Goal: Navigation & Orientation: Understand site structure

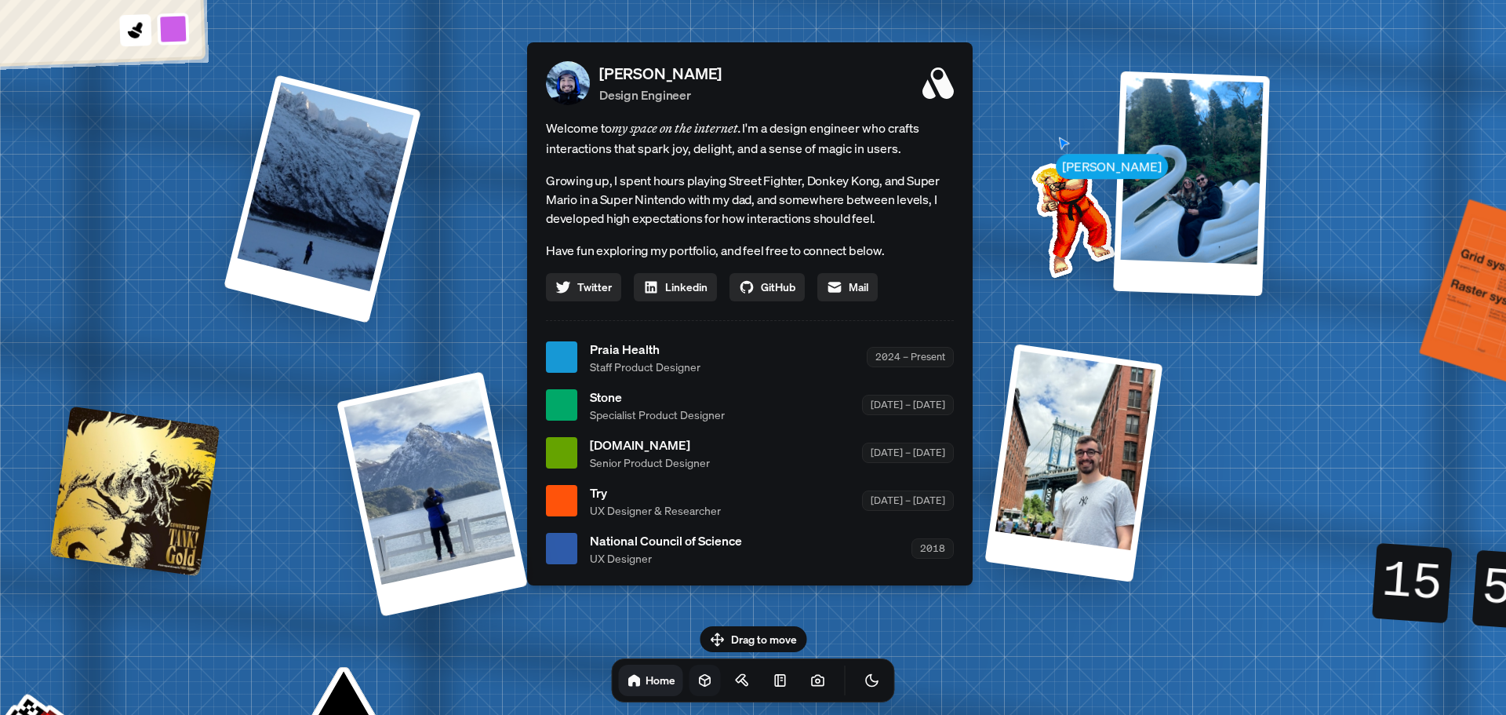
click at [700, 686] on icon at bounding box center [705, 681] width 10 height 12
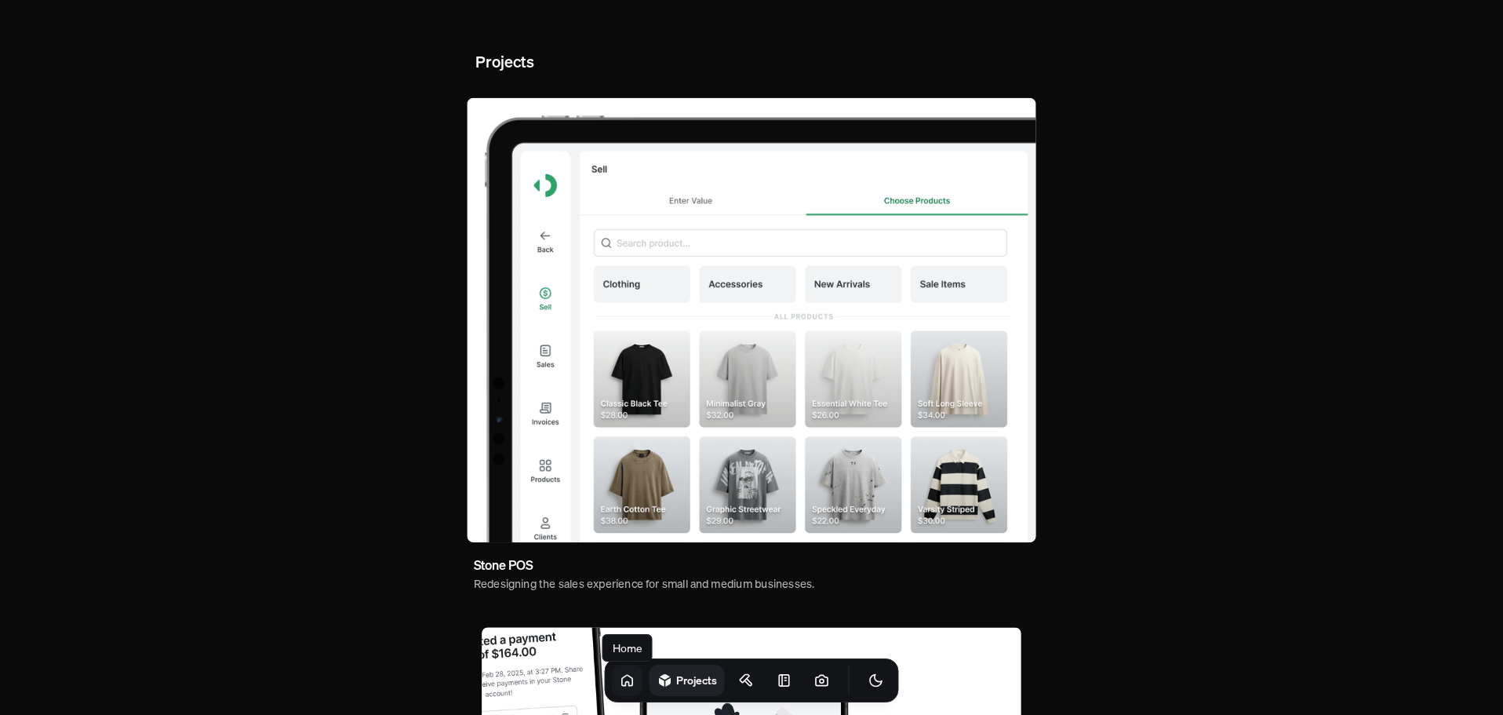
click at [612, 689] on link at bounding box center [627, 680] width 31 height 31
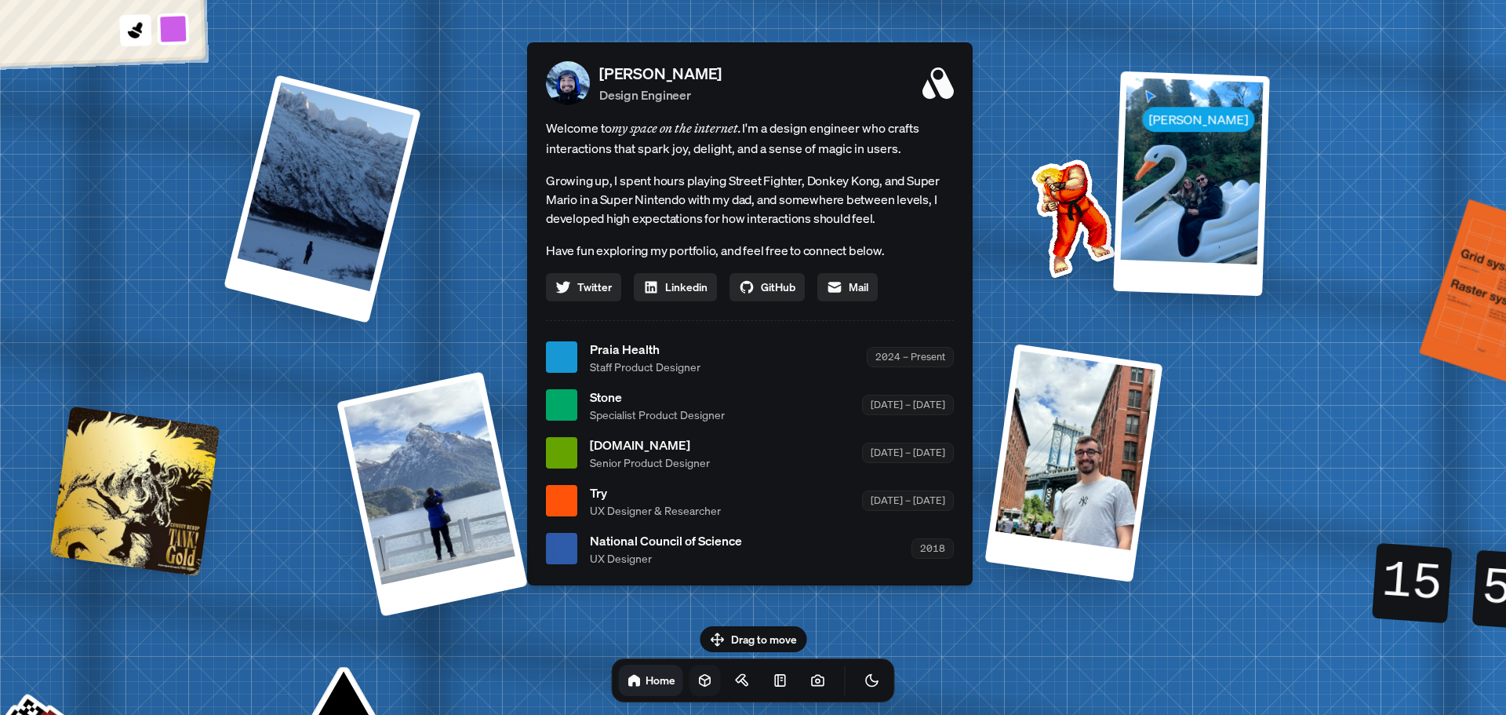
click at [1091, 271] on img at bounding box center [1070, 215] width 158 height 158
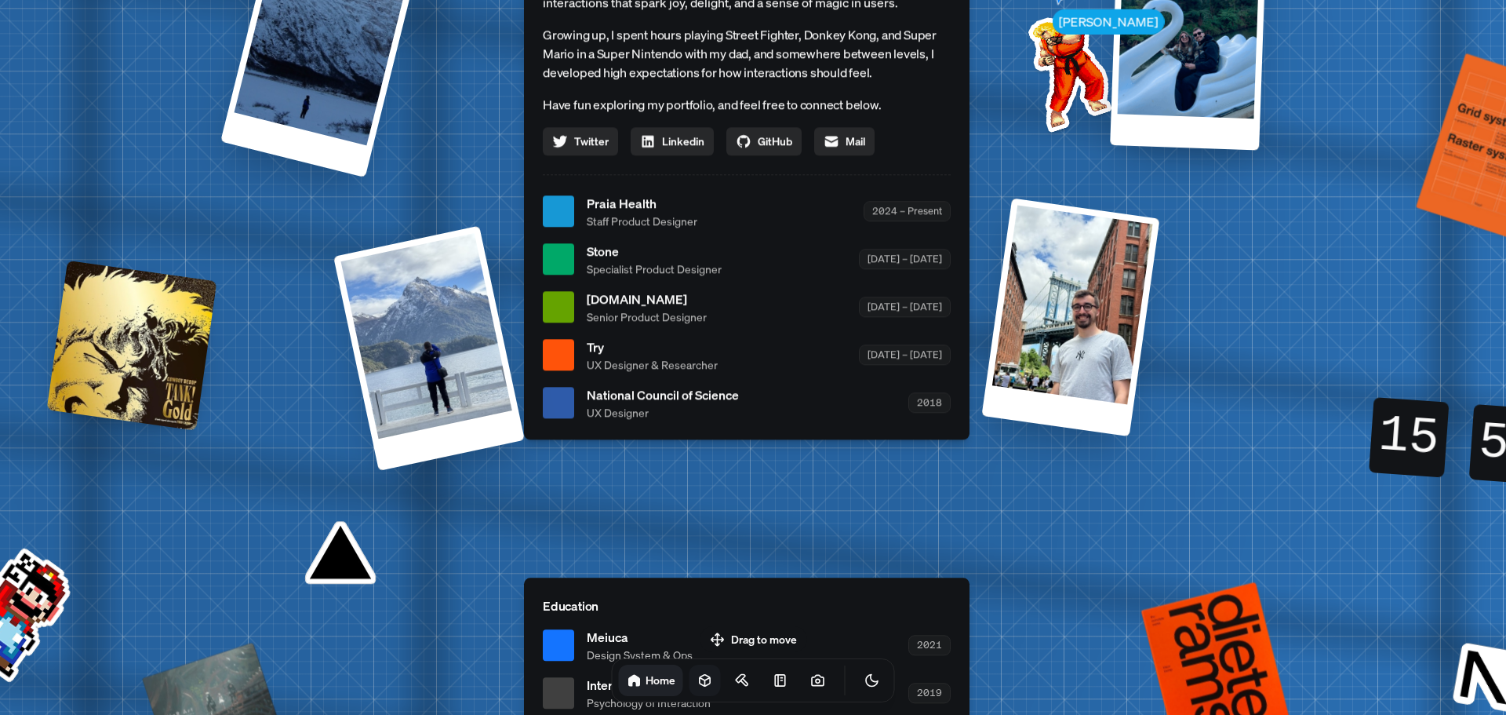
drag, startPoint x: 830, startPoint y: 472, endPoint x: 780, endPoint y: 620, distance: 155.8
click at [780, 620] on div "[PERSON_NAME] [PERSON_NAME] Design Engineer Welcome to my space on the internet…" at bounding box center [750, 212] width 2348 height 2056
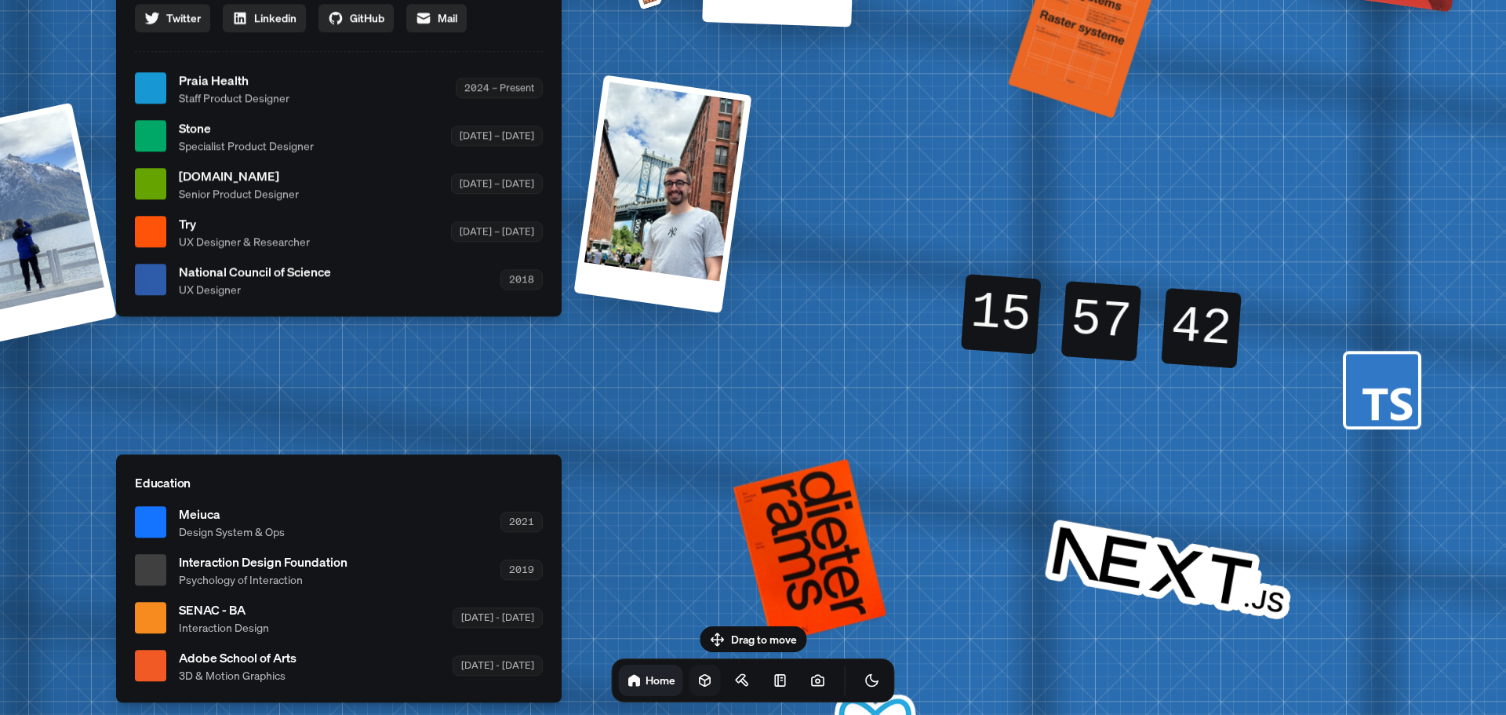
drag, startPoint x: 780, startPoint y: 620, endPoint x: 419, endPoint y: 361, distance: 444.2
click at [419, 361] on div "[PERSON_NAME] [PERSON_NAME] Design Engineer Welcome to my space on the internet…" at bounding box center [342, 89] width 2348 height 2056
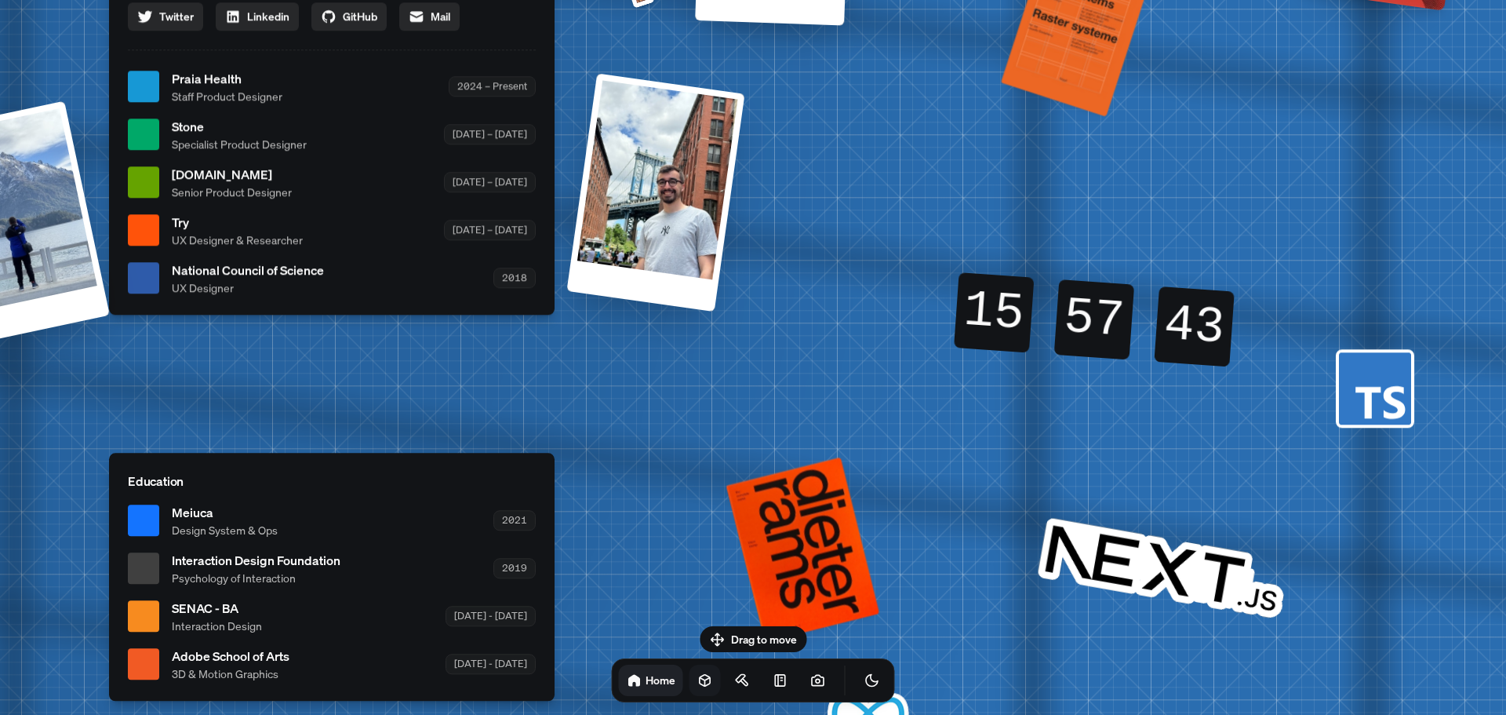
drag, startPoint x: 756, startPoint y: 468, endPoint x: 610, endPoint y: 428, distance: 151.5
click at [610, 428] on div "[PERSON_NAME] [PERSON_NAME] Design Engineer Welcome to my space on the internet…" at bounding box center [335, 87] width 2348 height 2056
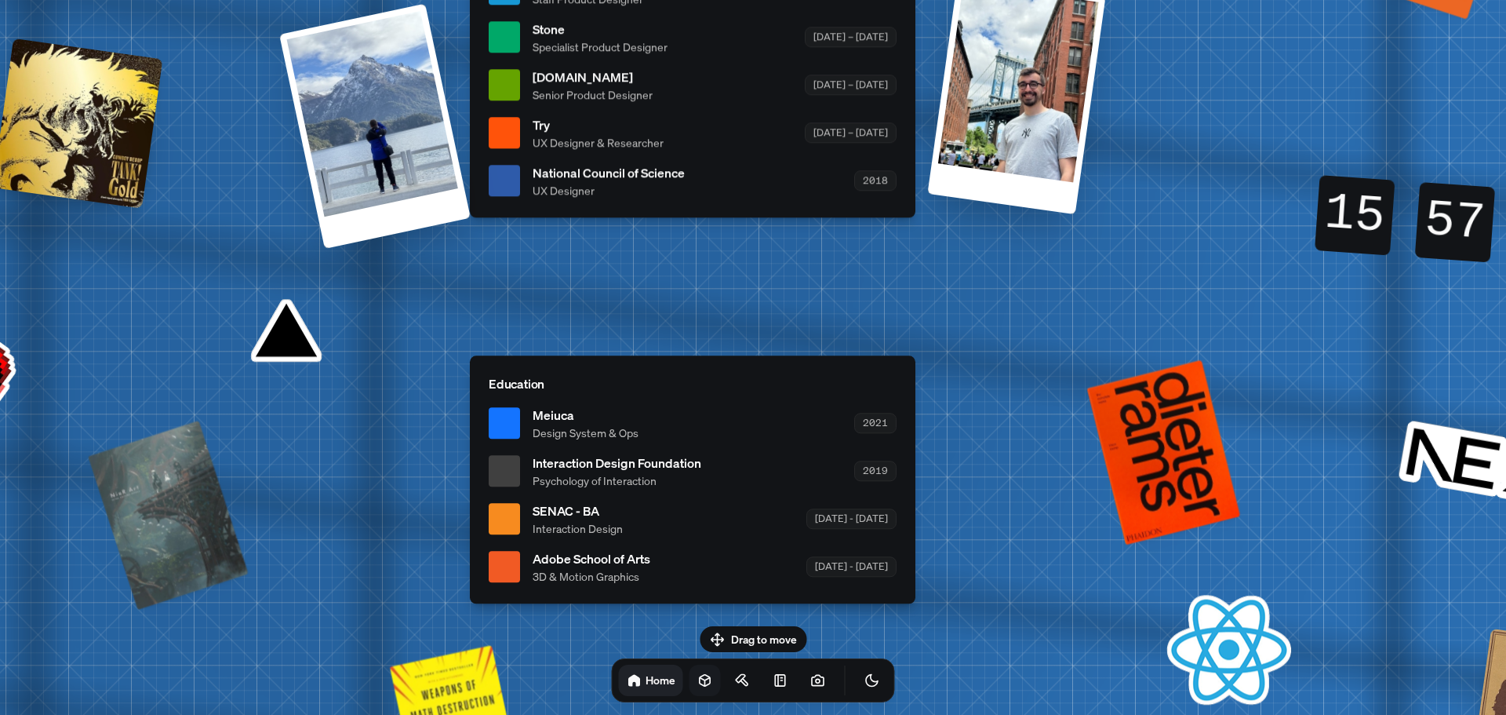
drag, startPoint x: 610, startPoint y: 428, endPoint x: 1056, endPoint y: 370, distance: 450.2
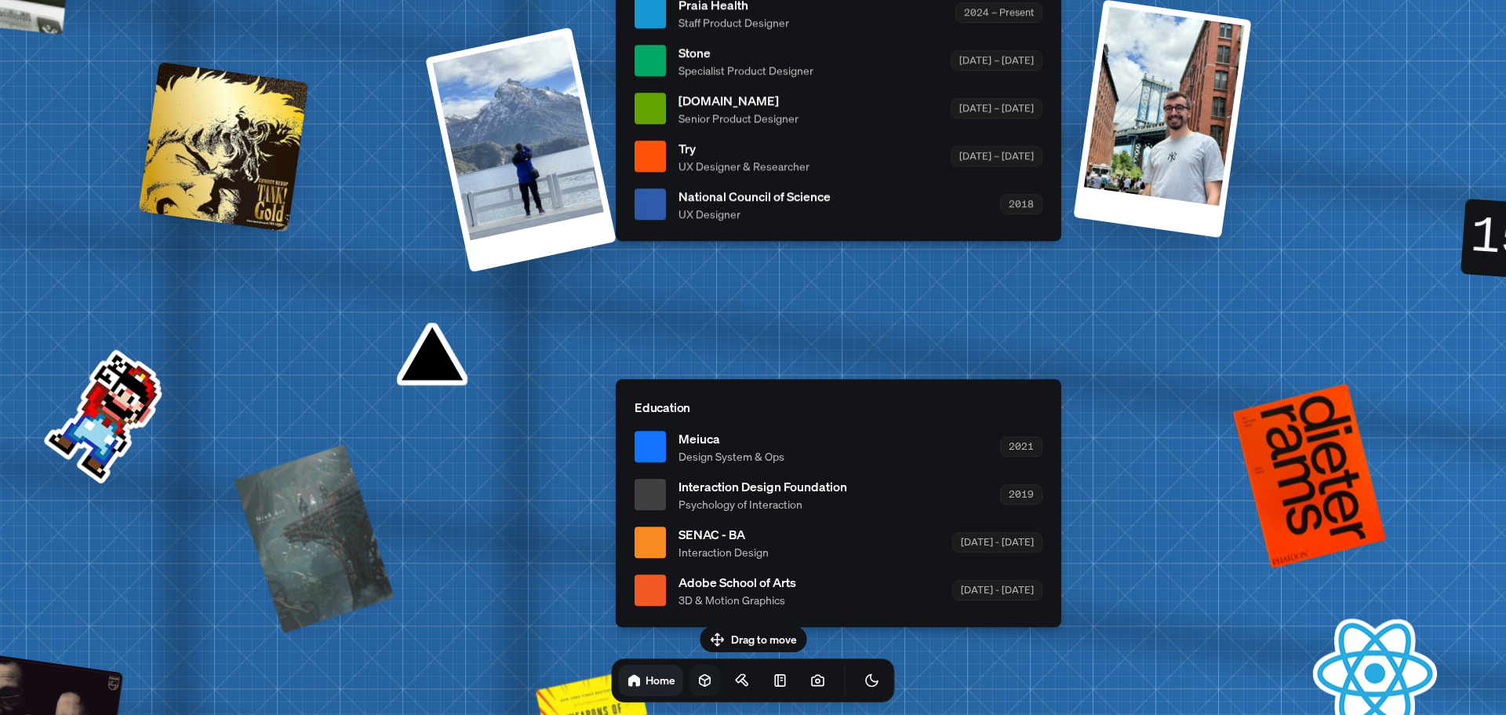
drag, startPoint x: 1056, startPoint y: 370, endPoint x: 1479, endPoint y: 488, distance: 439.2
click at [1479, 488] on div "[PERSON_NAME] [PERSON_NAME] Design Engineer Welcome to my space on the internet…" at bounding box center [842, 14] width 2348 height 2056
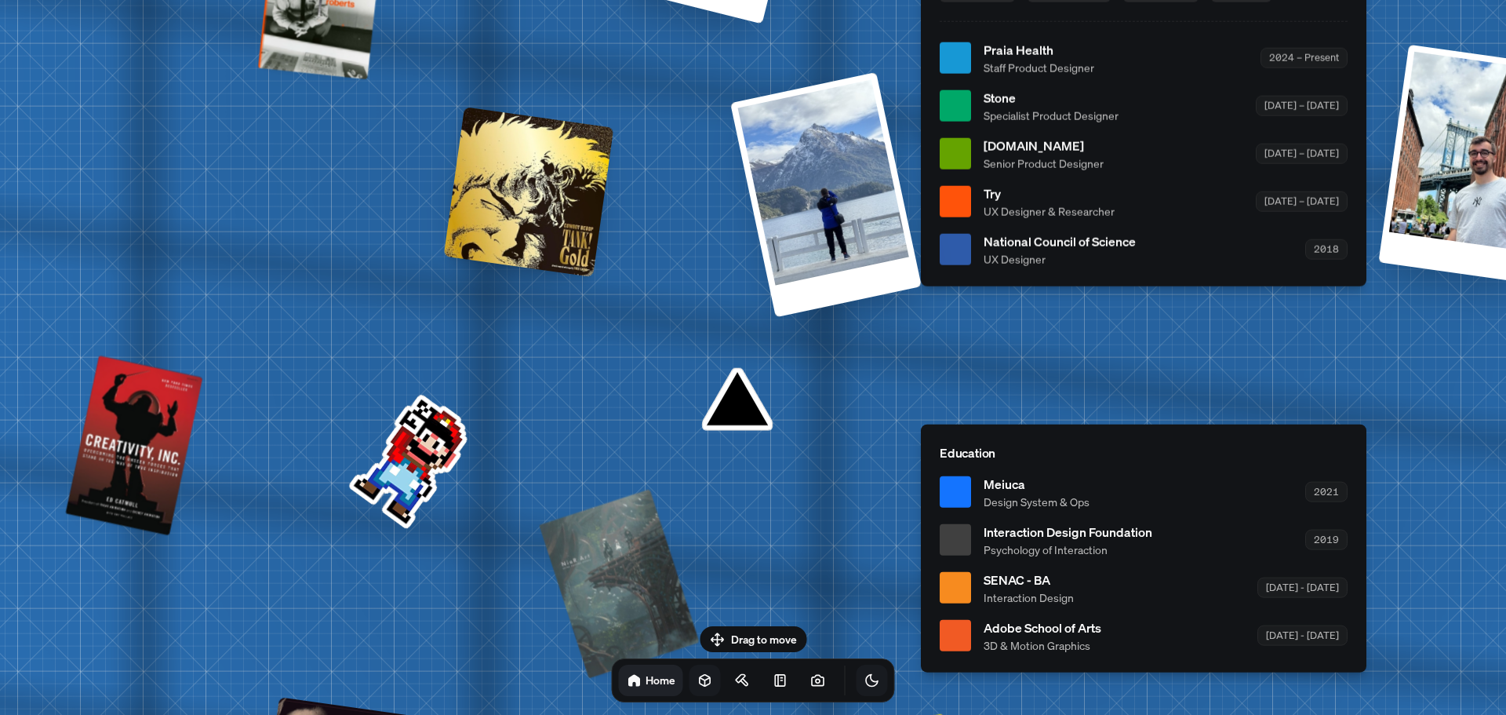
click at [866, 684] on icon "Toggle Theme" at bounding box center [872, 681] width 12 height 12
click at [865, 684] on icon "Toggle Theme" at bounding box center [871, 680] width 13 height 13
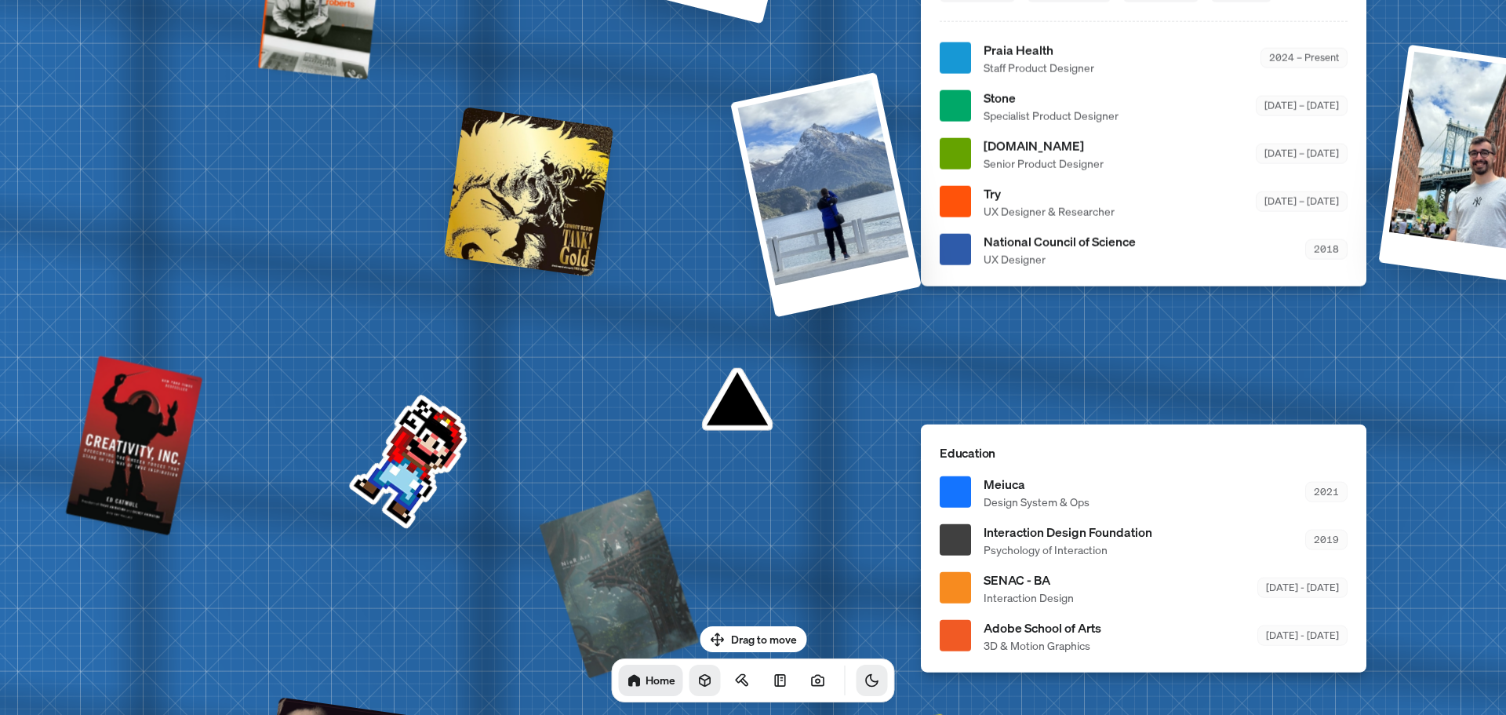
click at [865, 679] on icon "Toggle Theme" at bounding box center [873, 680] width 16 height 16
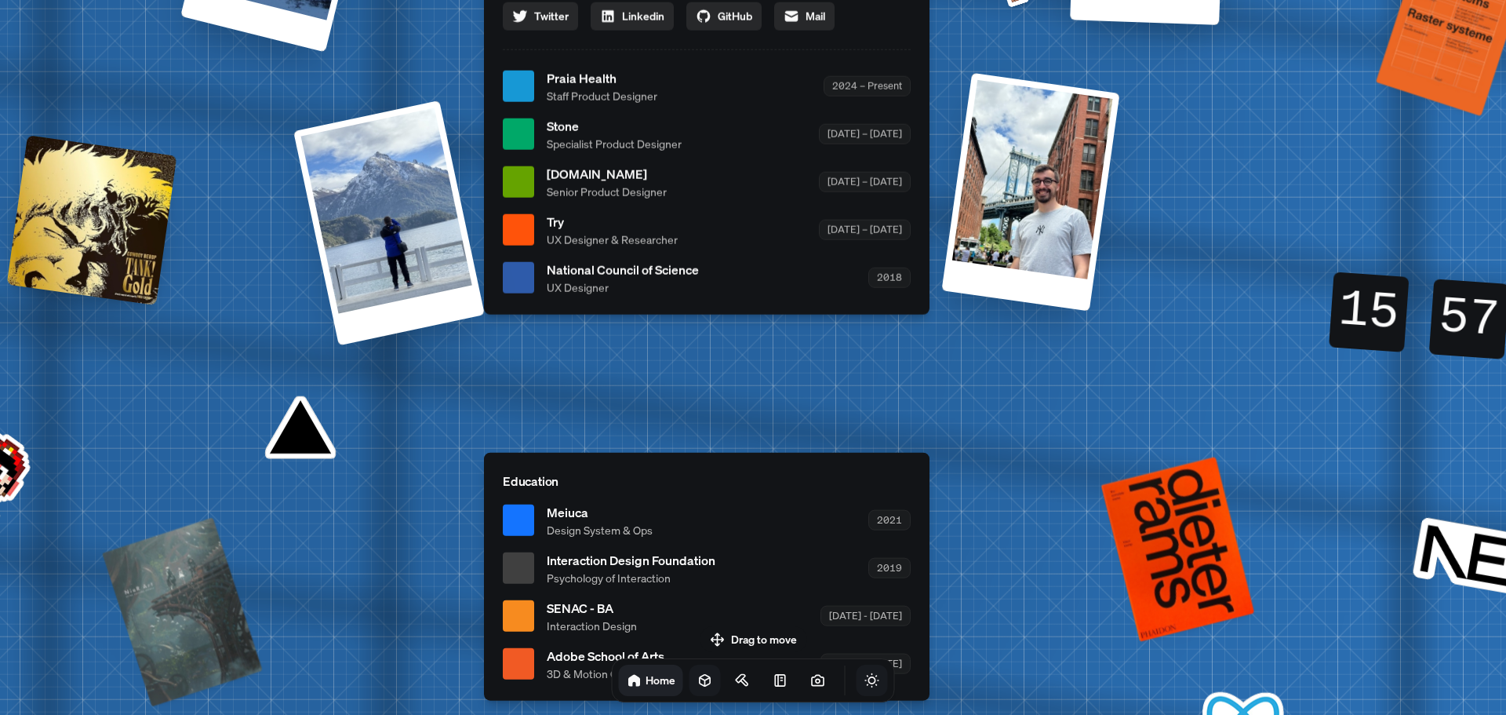
drag, startPoint x: 840, startPoint y: 515, endPoint x: 402, endPoint y: 544, distance: 438.8
click at [402, 544] on div "[PERSON_NAME] [PERSON_NAME] Design Engineer Welcome to my space on the internet…" at bounding box center [710, 86] width 2348 height 2056
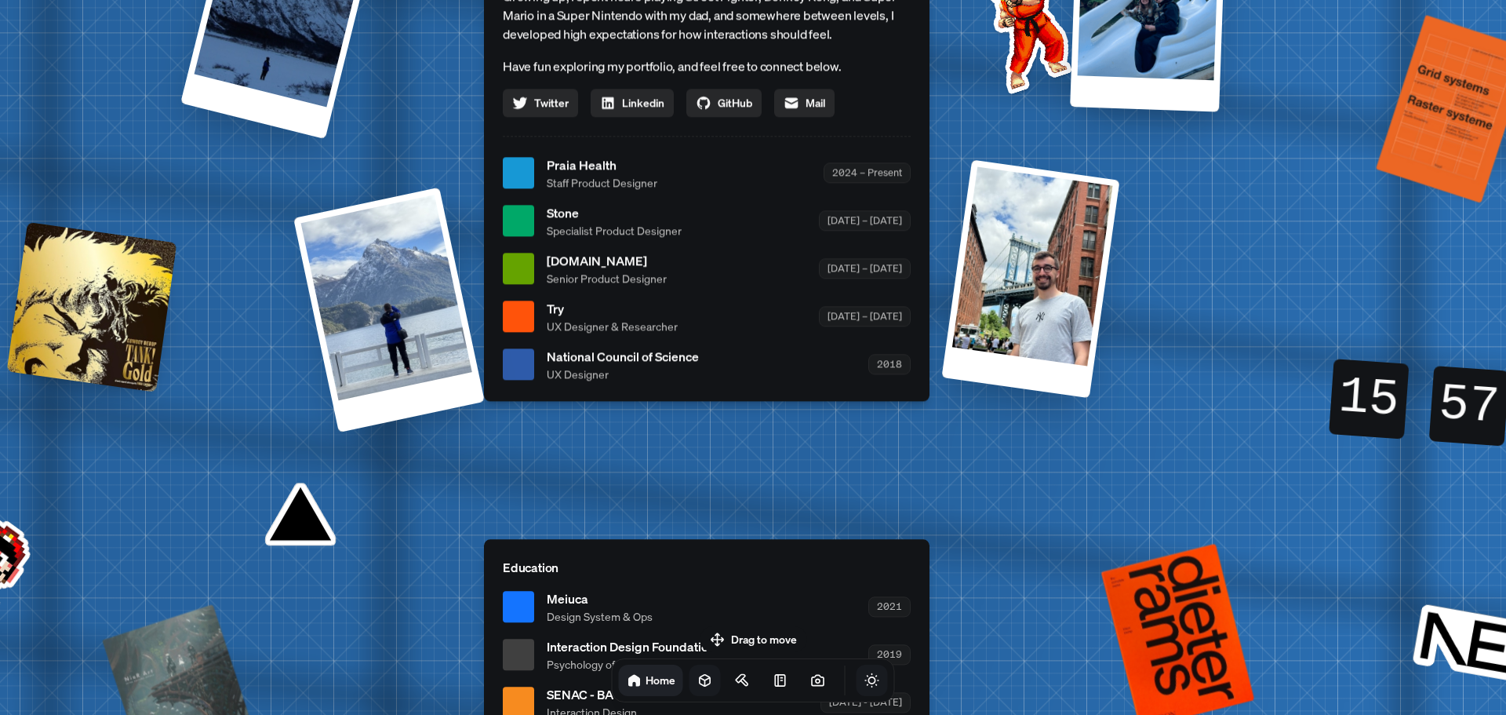
drag, startPoint x: 534, startPoint y: 320, endPoint x: 526, endPoint y: 548, distance: 228.4
click at [526, 548] on div "[PERSON_NAME] [PERSON_NAME] Design Engineer Welcome to my space on the internet…" at bounding box center [710, 174] width 2348 height 2056
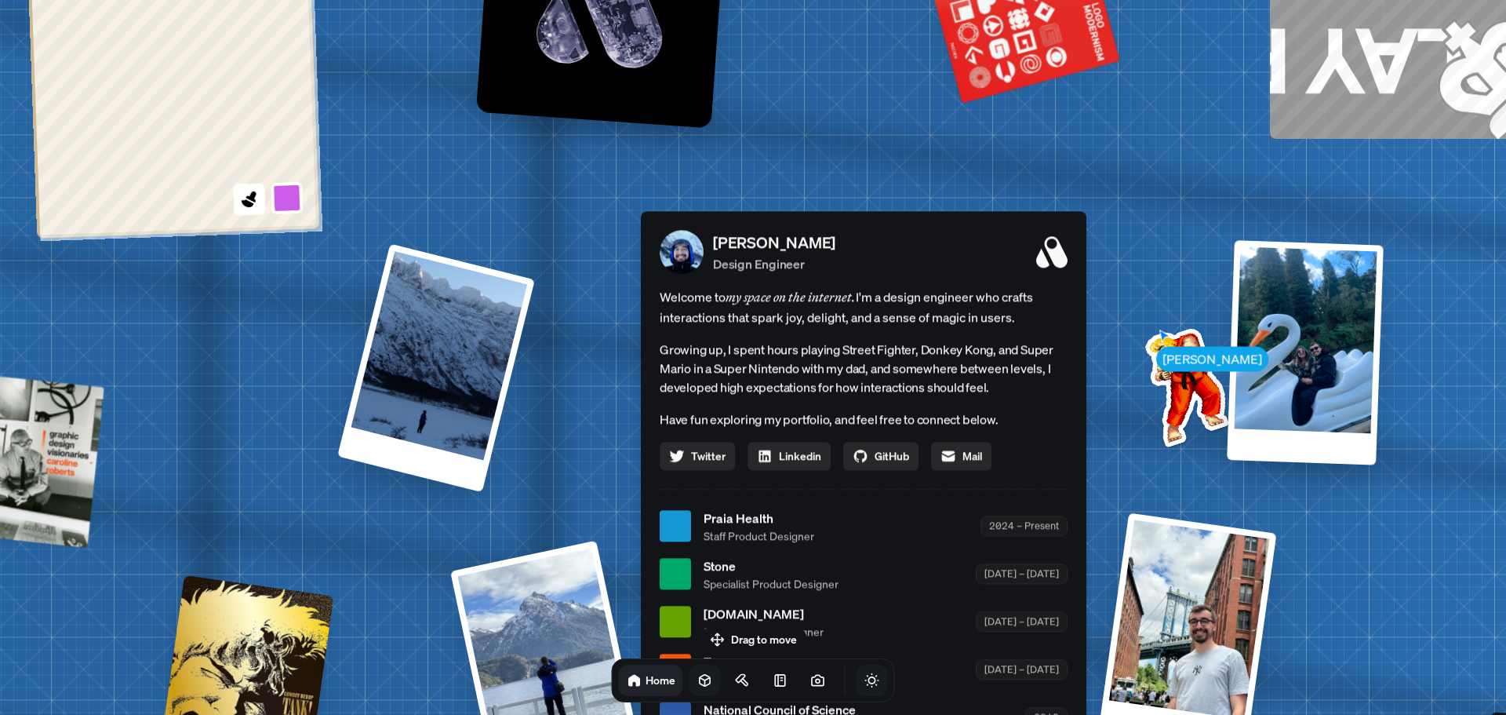
drag, startPoint x: 512, startPoint y: 389, endPoint x: 672, endPoint y: 643, distance: 300.4
click at [672, 0] on body "[PERSON_NAME] [PERSON_NAME] Design Engineer Welcome to my space on the internet…" at bounding box center [753, 0] width 1506 height 0
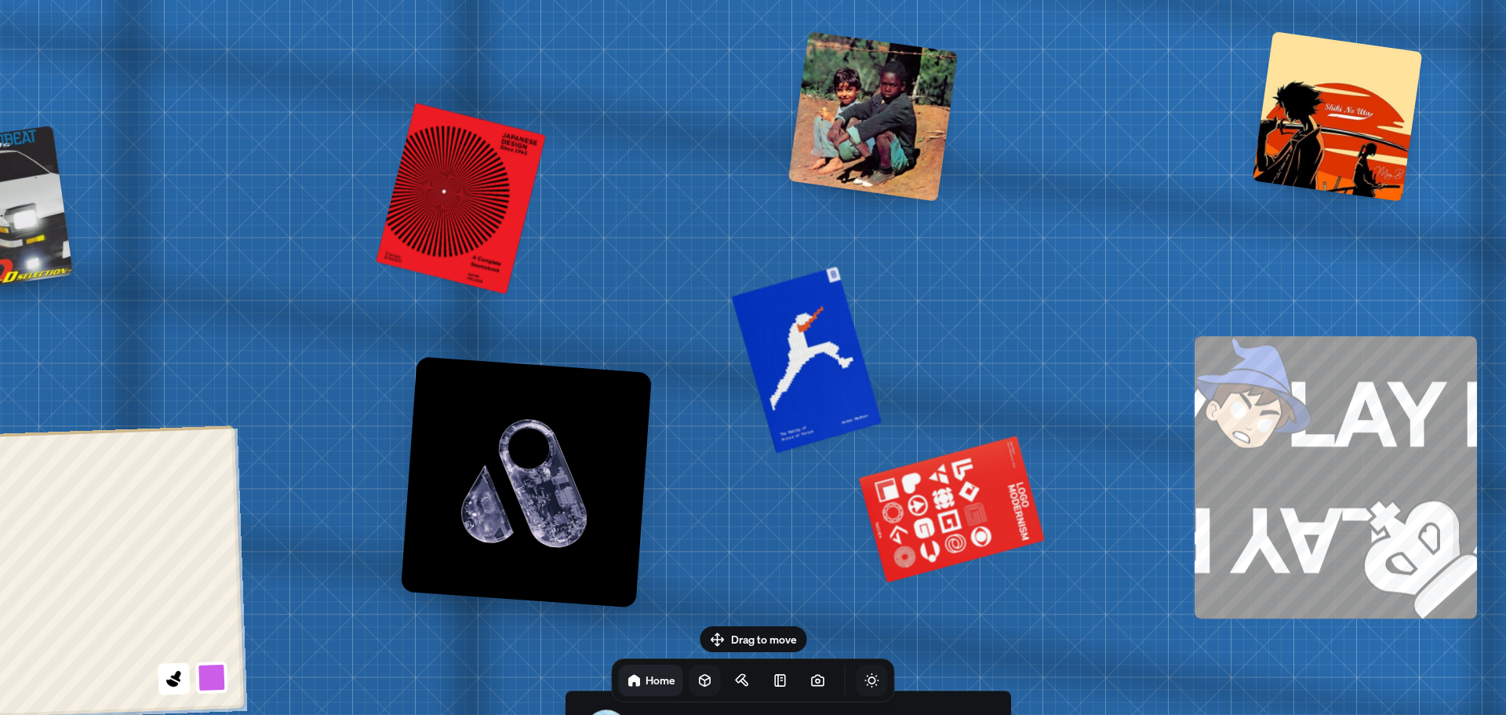
drag, startPoint x: 685, startPoint y: 158, endPoint x: 604, endPoint y: 687, distance: 535.7
click at [604, 0] on body "[PERSON_NAME] [PERSON_NAME] Design Engineer Welcome to my space on the internet…" at bounding box center [753, 0] width 1506 height 0
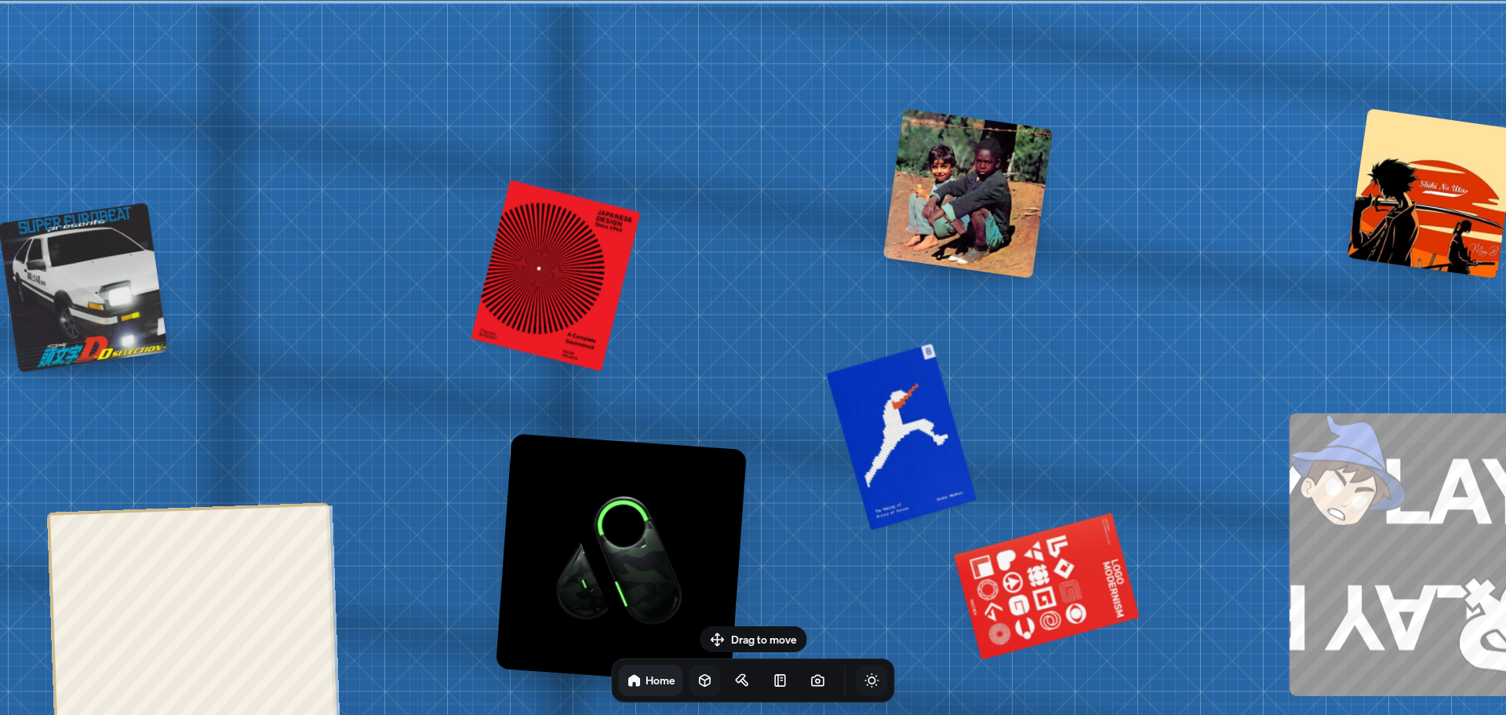
drag, startPoint x: 738, startPoint y: 370, endPoint x: 843, endPoint y: 520, distance: 182.6
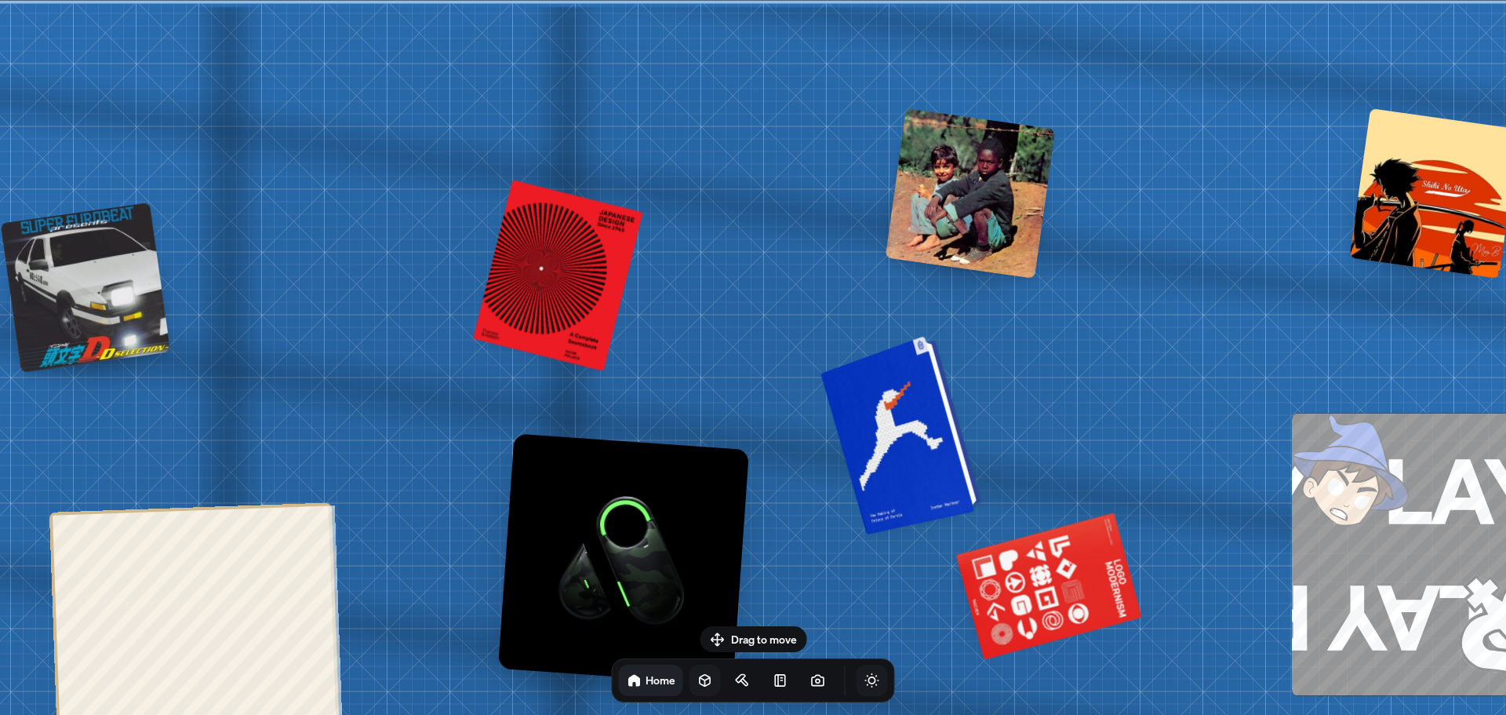
click at [912, 461] on div at bounding box center [903, 432] width 149 height 191
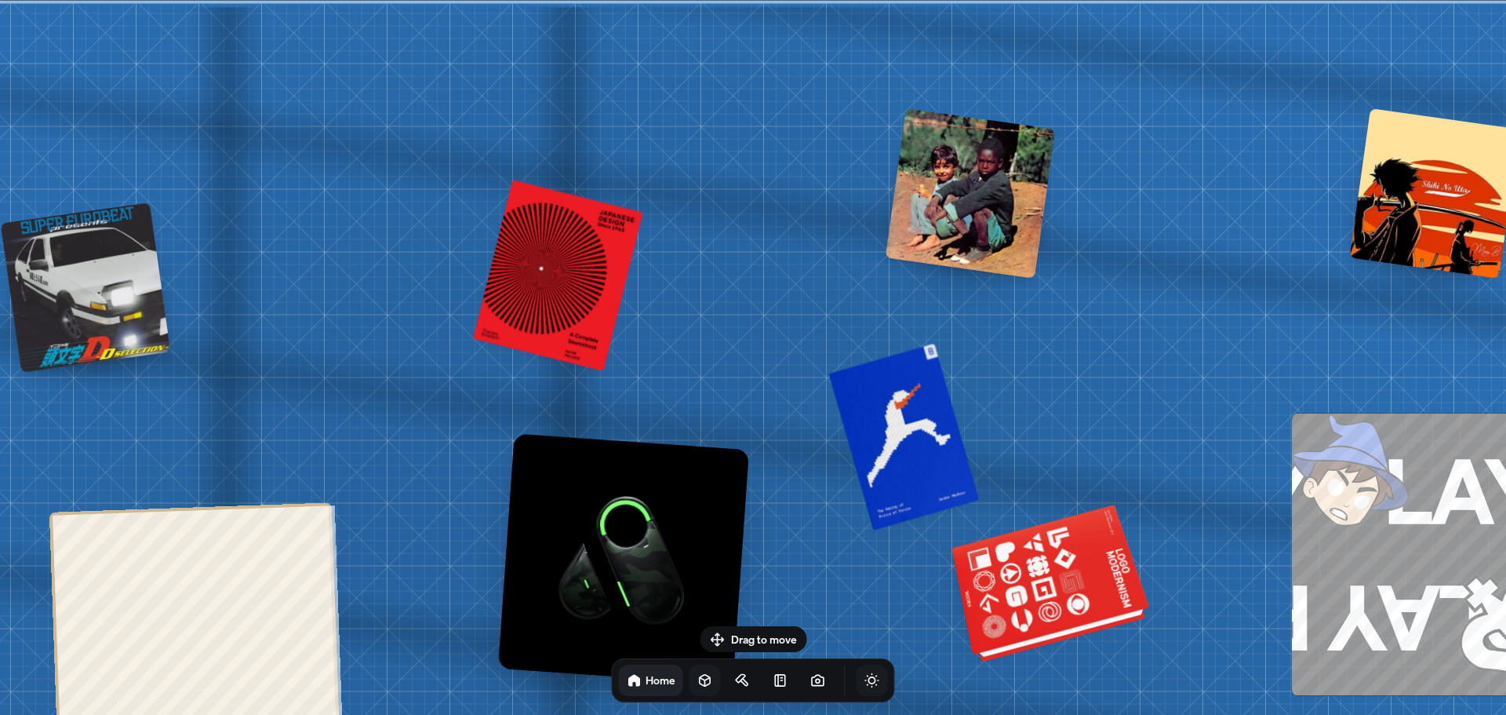
click at [1018, 574] on div at bounding box center [1052, 585] width 191 height 145
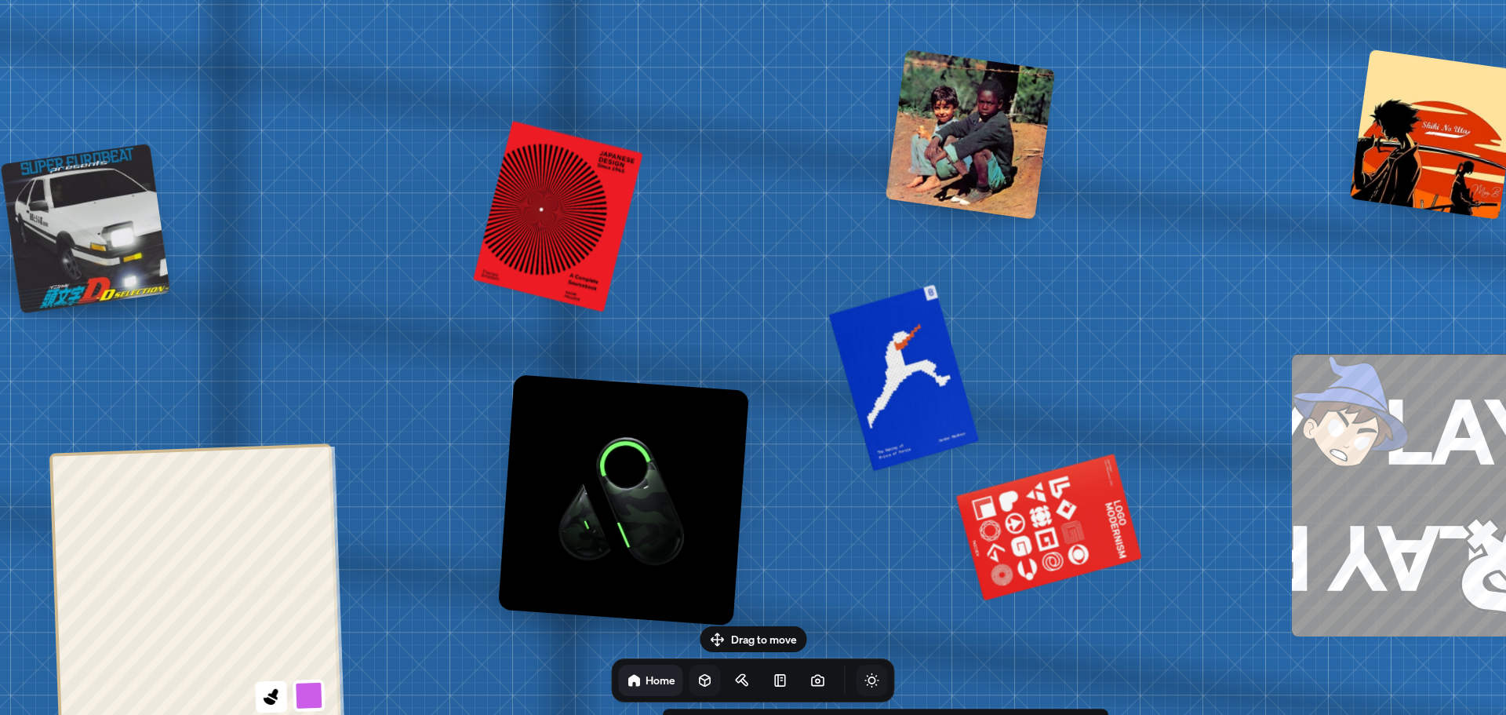
click at [700, 683] on icon at bounding box center [705, 681] width 10 height 12
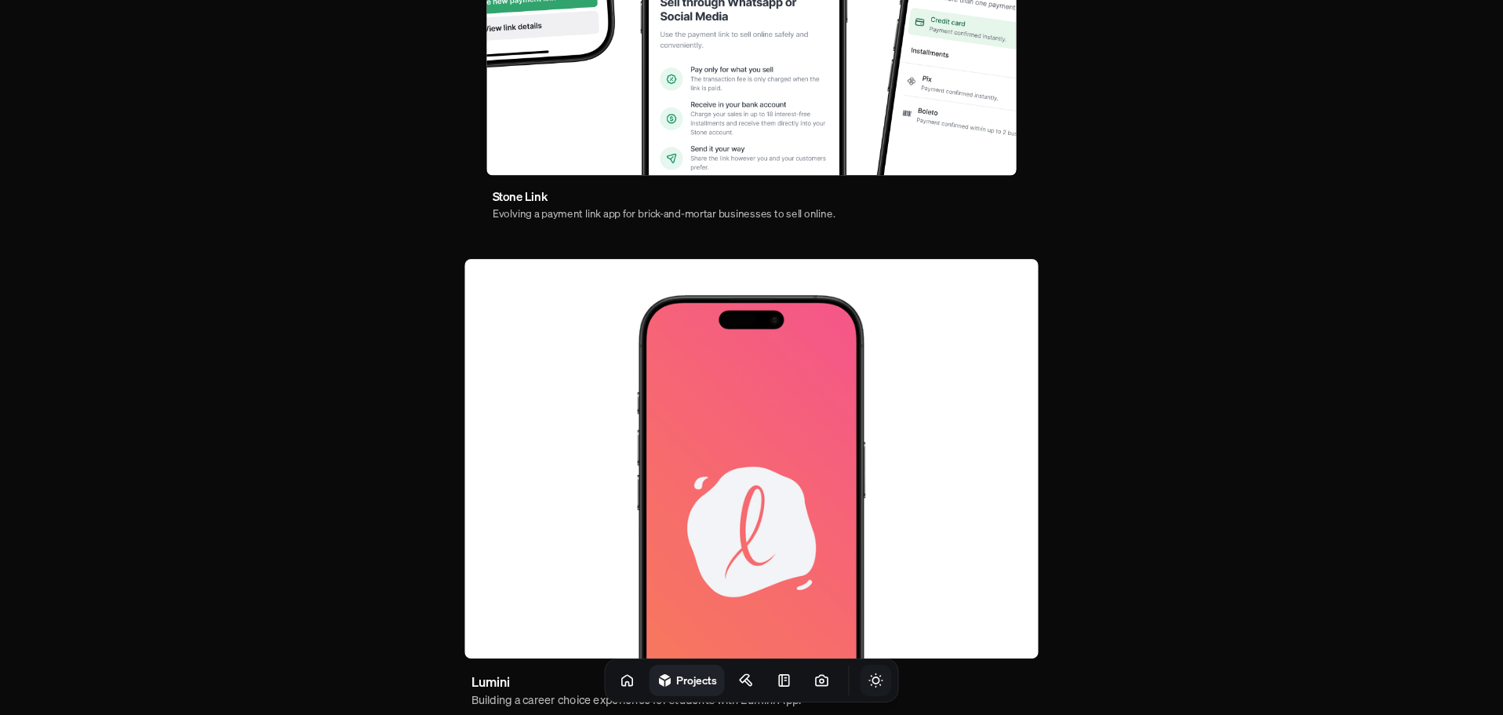
scroll to position [903, 0]
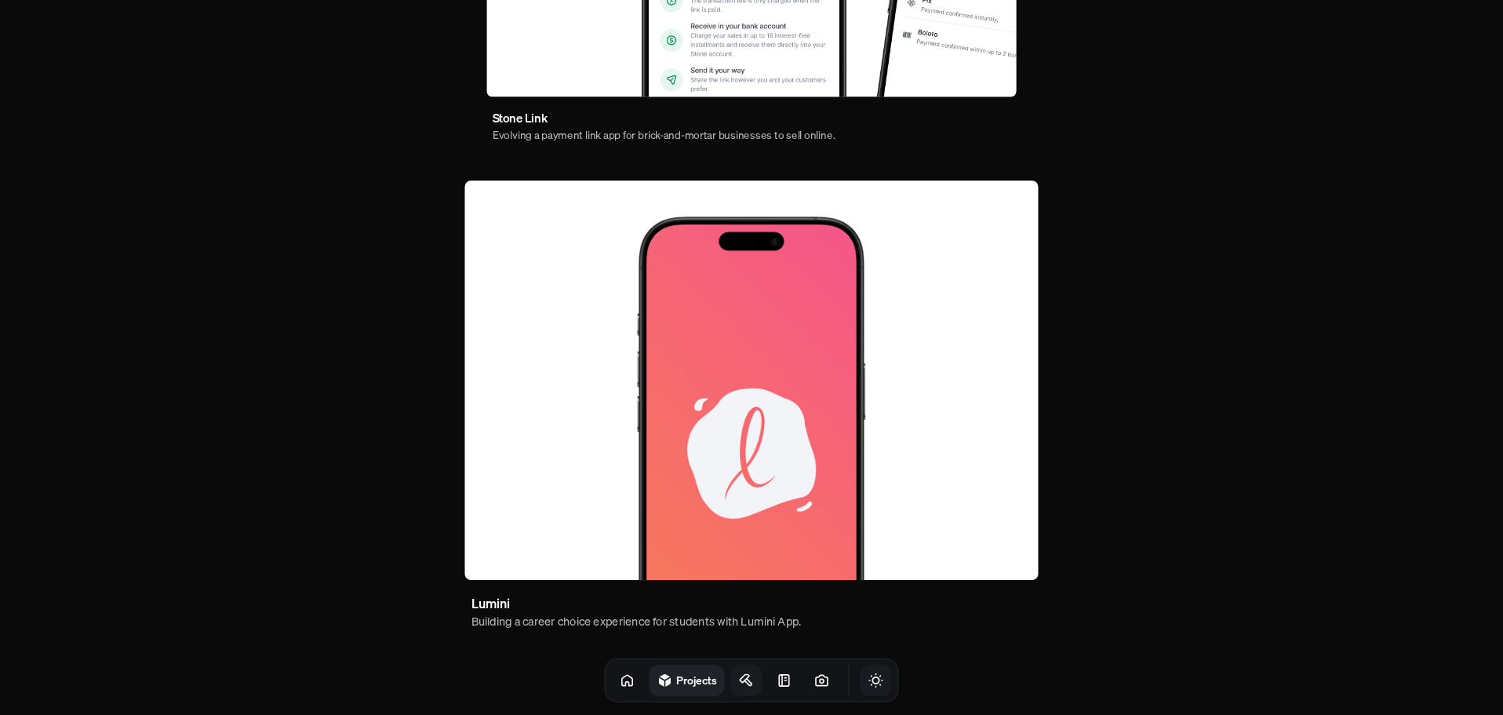
click at [739, 678] on icon at bounding box center [747, 680] width 16 height 16
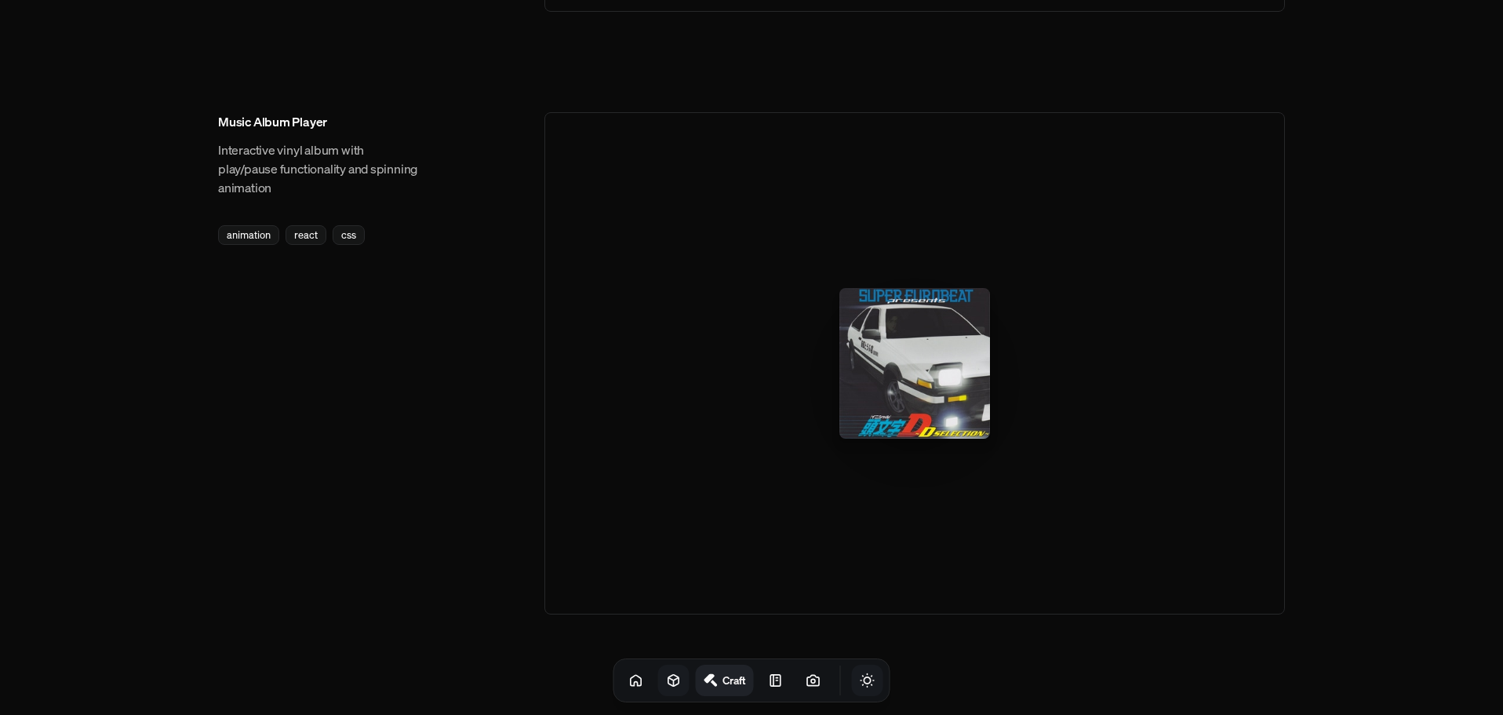
scroll to position [2361, 0]
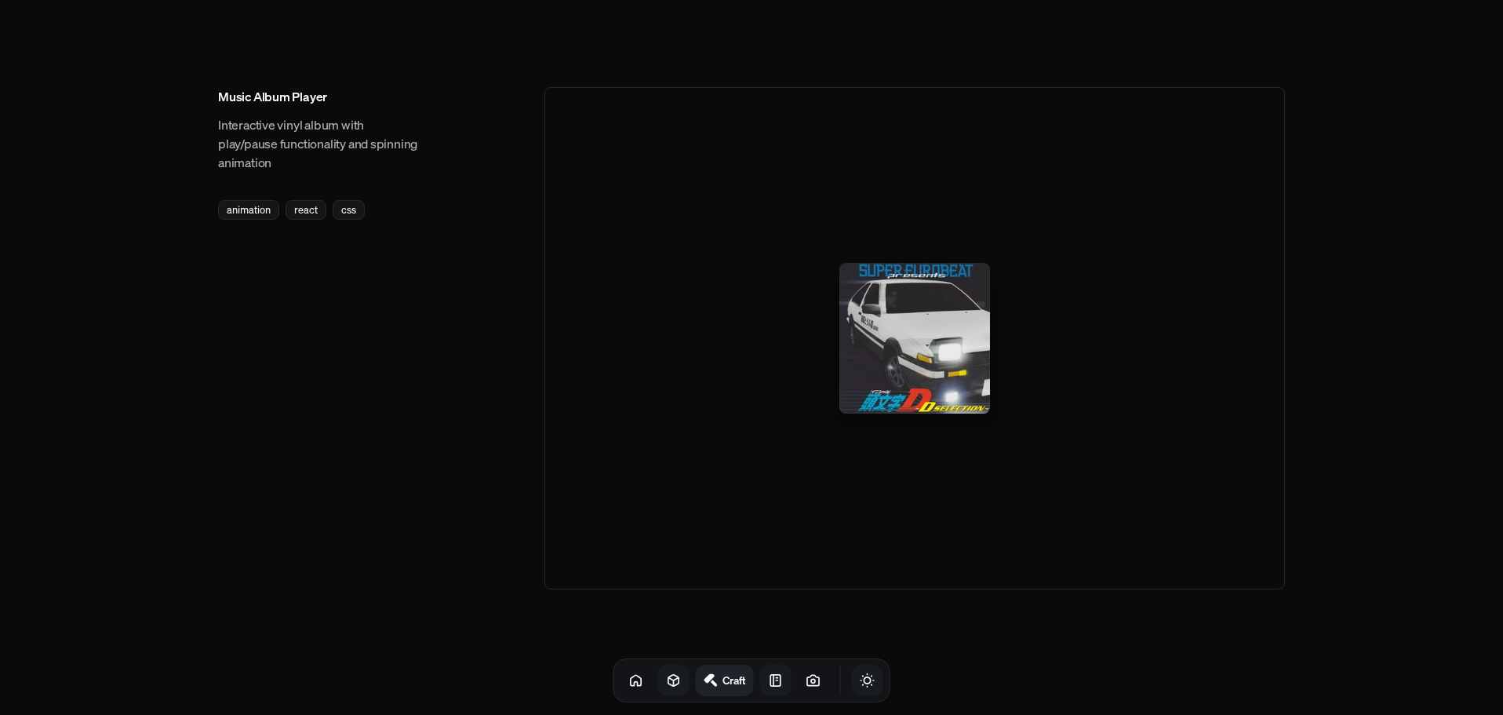
click at [766, 681] on link at bounding box center [775, 680] width 31 height 31
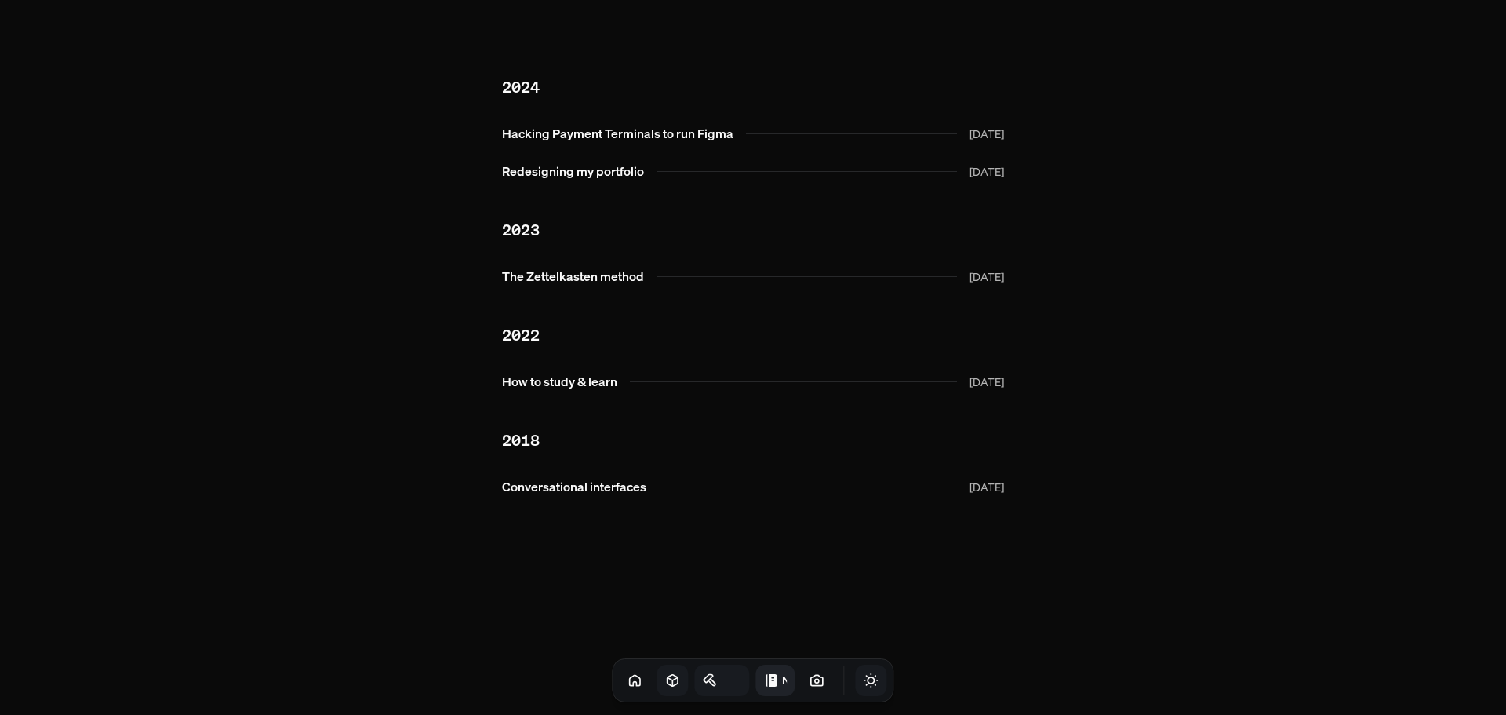
click at [782, 681] on h1 "Notes" at bounding box center [784, 679] width 5 height 15
click at [809, 686] on link at bounding box center [818, 680] width 31 height 31
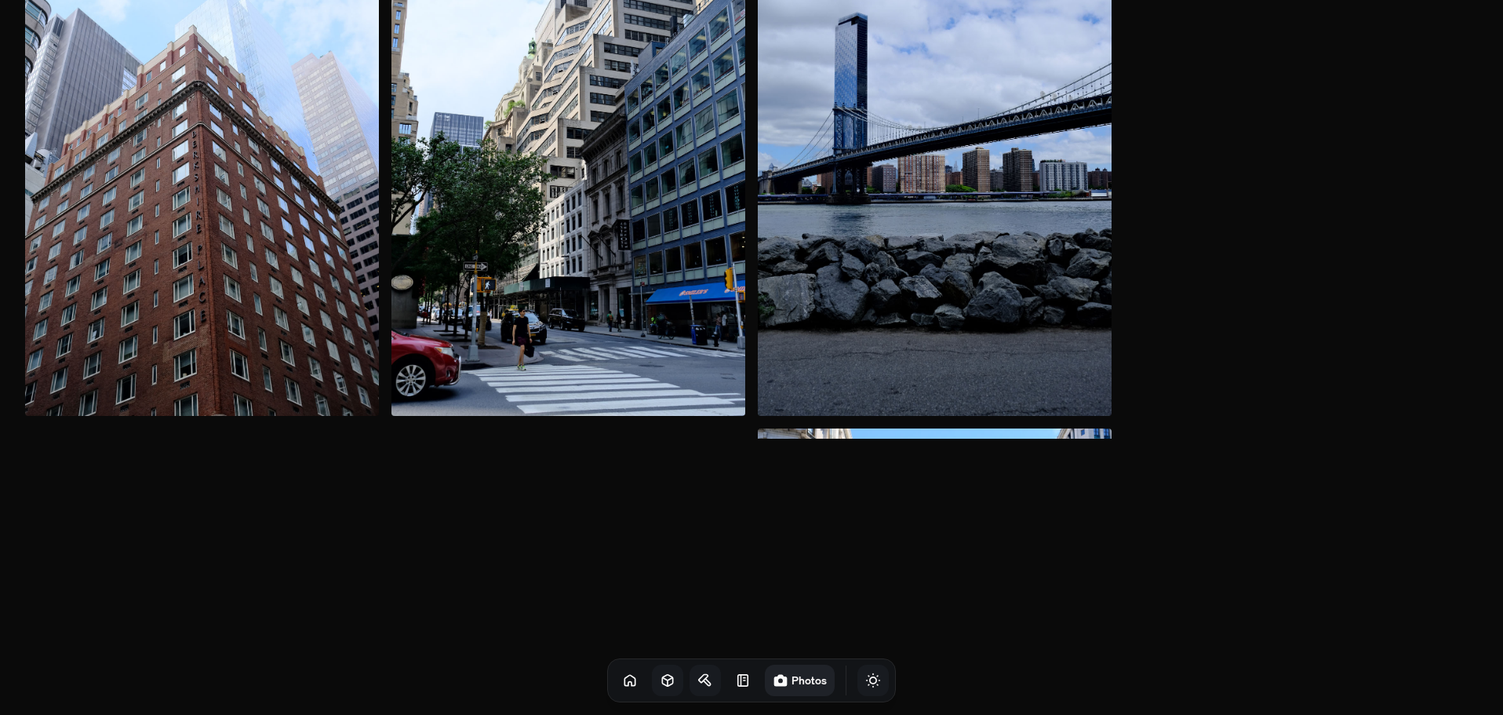
scroll to position [1254, 0]
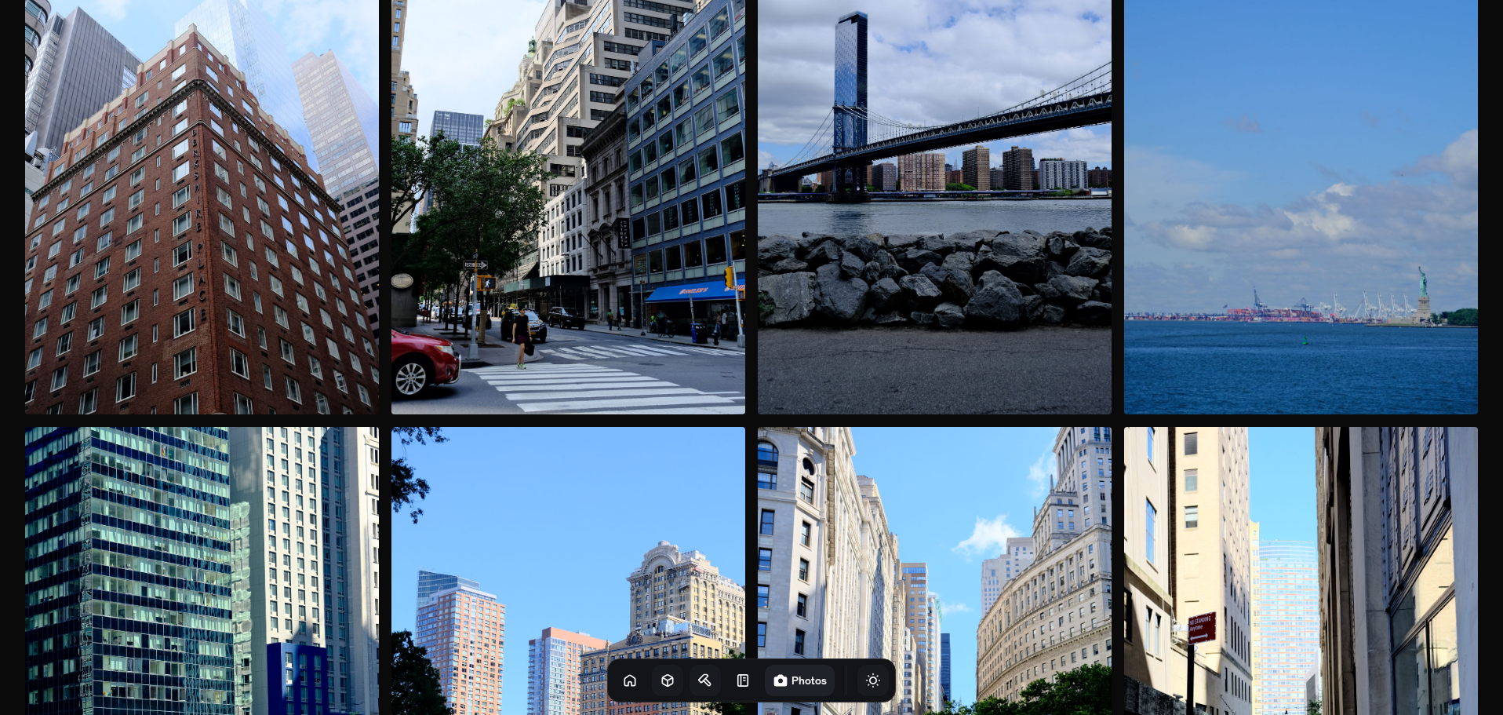
click at [0, 0] on button "Toggle Audio" at bounding box center [0, 0] width 0 height 0
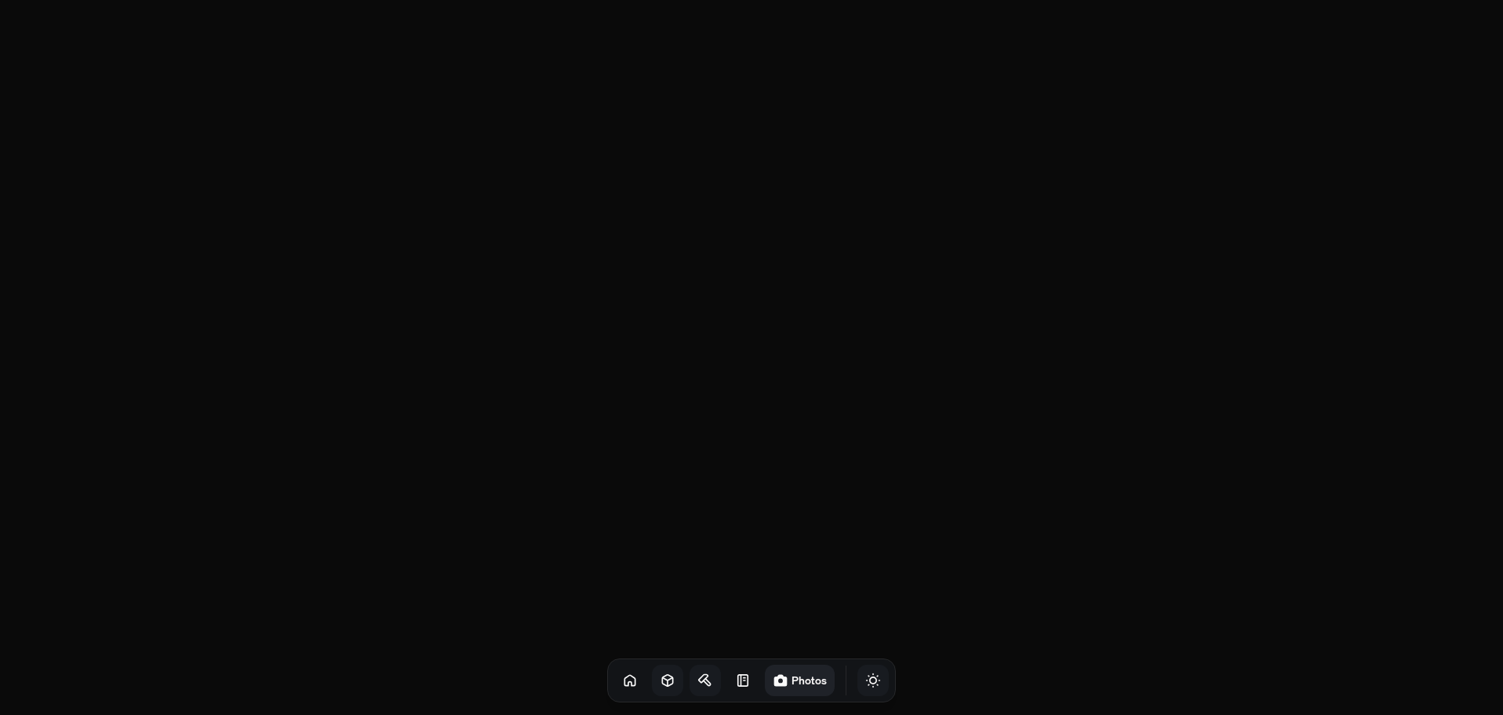
scroll to position [3442, 0]
